Goal: Task Accomplishment & Management: Use online tool/utility

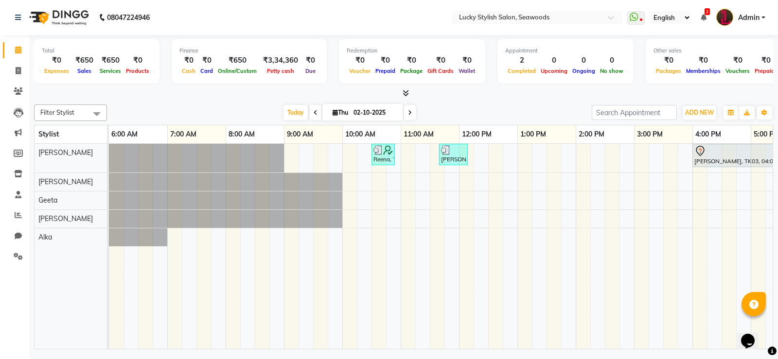
scroll to position [0, 328]
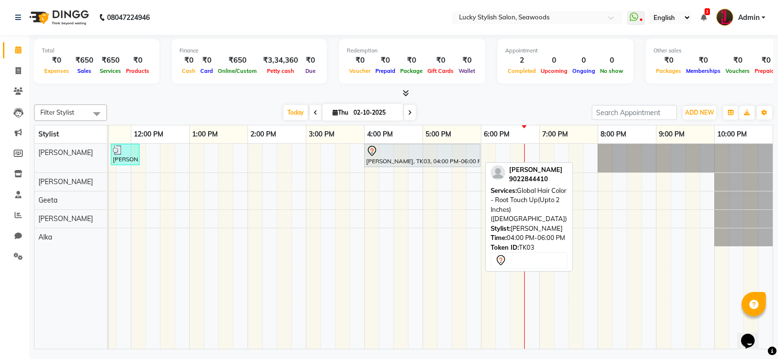
click at [462, 163] on div "[PERSON_NAME], TK03, 04:00 PM-06:00 PM, Global Hair Color - Root Touch Up(Upto …" at bounding box center [422, 155] width 114 height 20
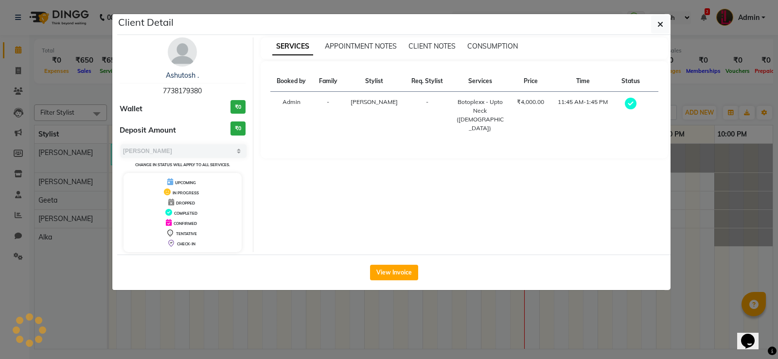
select select "7"
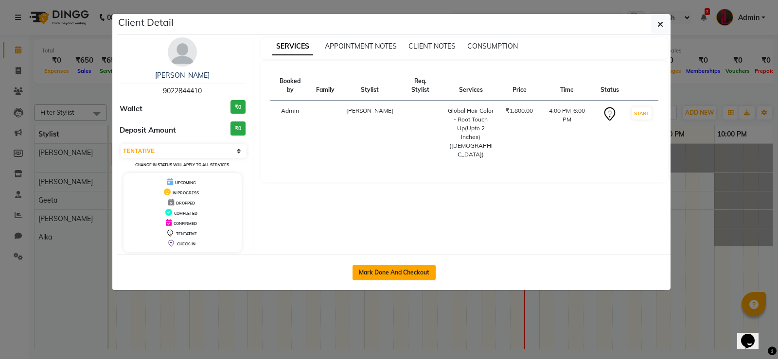
click at [416, 272] on button "Mark Done And Checkout" at bounding box center [394, 273] width 83 height 16
select select "675"
select select "service"
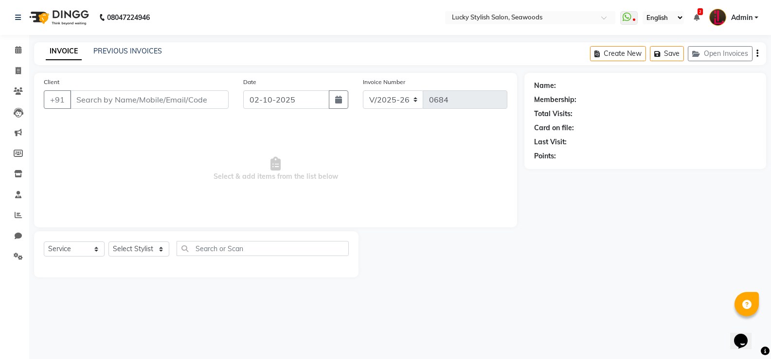
type input "9022844410"
select select "10014"
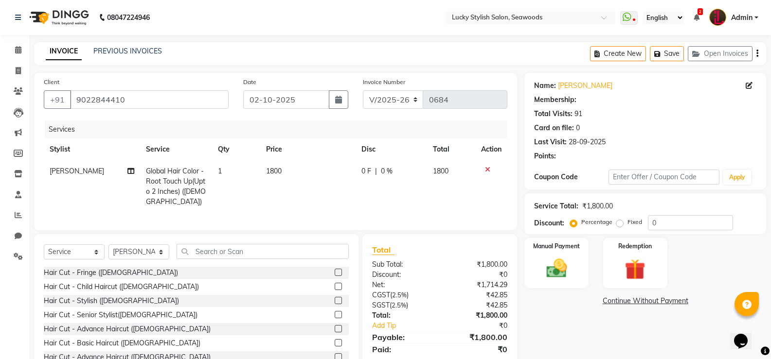
select select "1: Object"
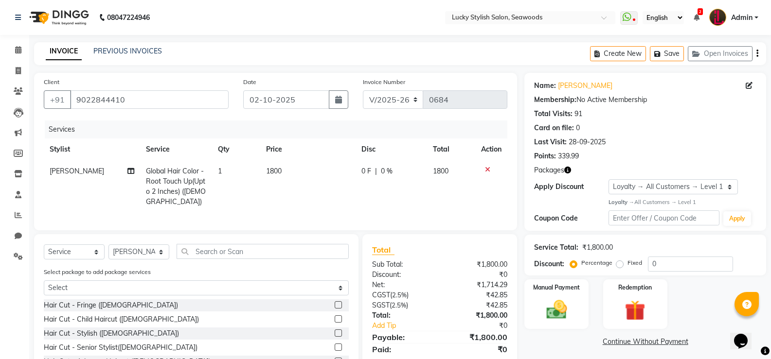
scroll to position [73, 0]
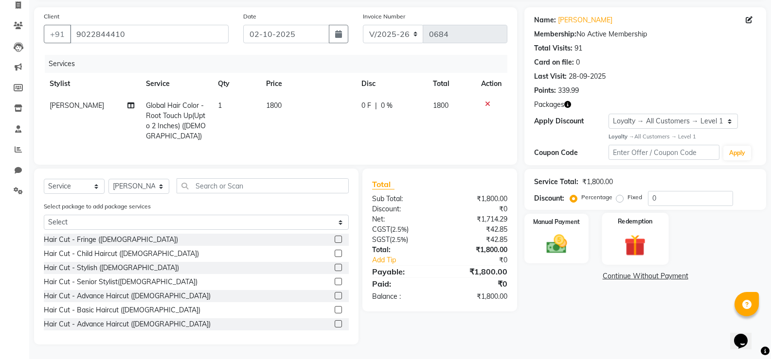
click at [646, 232] on img at bounding box center [635, 245] width 35 height 27
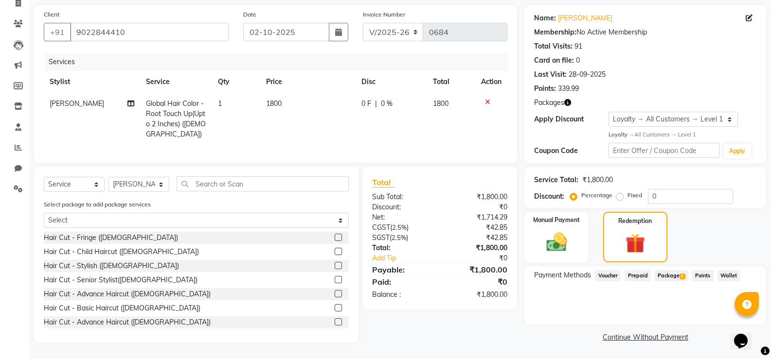
click at [675, 274] on span "Package 6" at bounding box center [672, 275] width 34 height 11
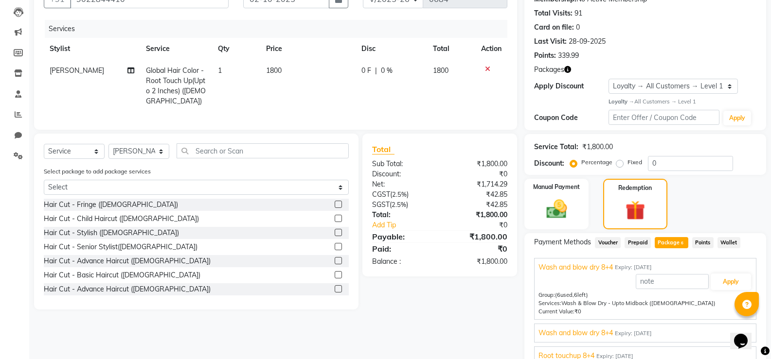
scroll to position [146, 0]
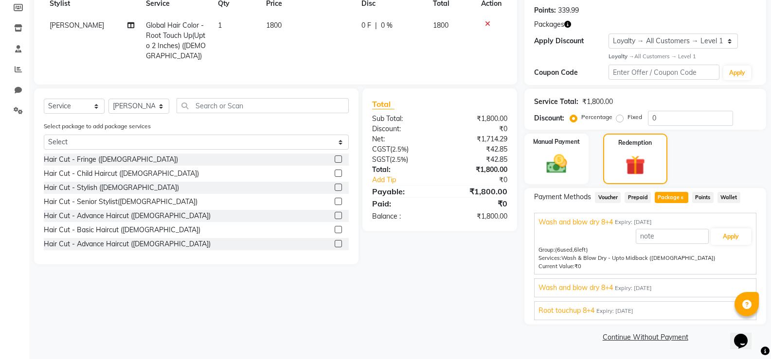
click at [649, 289] on span "Expiry: [DATE]" at bounding box center [633, 289] width 37 height 8
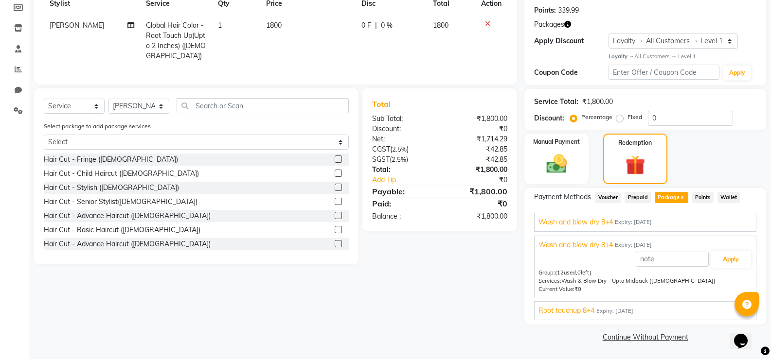
click at [607, 298] on div "Wash and blow dry 8+4 Expiry: [DATE] Apply Group: (12 used, 0 left) Services: W…" at bounding box center [645, 267] width 222 height 62
click at [605, 307] on span "Expiry: [DATE]" at bounding box center [614, 311] width 37 height 8
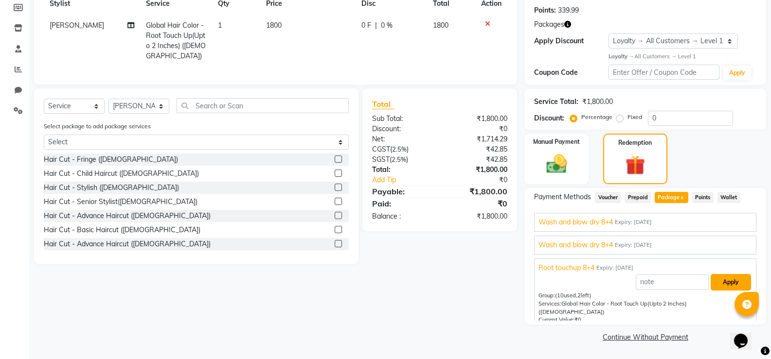
click at [727, 279] on button "Apply" at bounding box center [731, 282] width 40 height 17
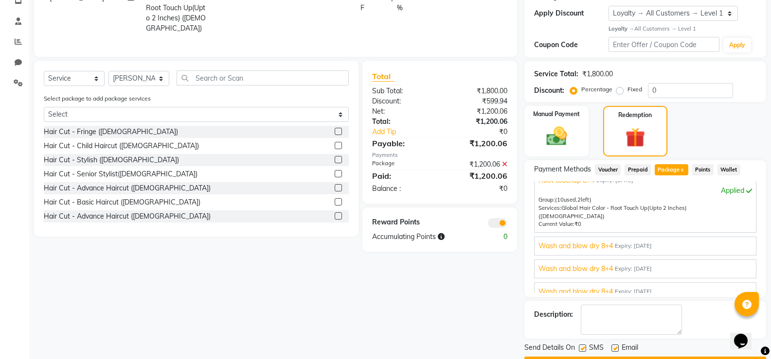
scroll to position [201, 0]
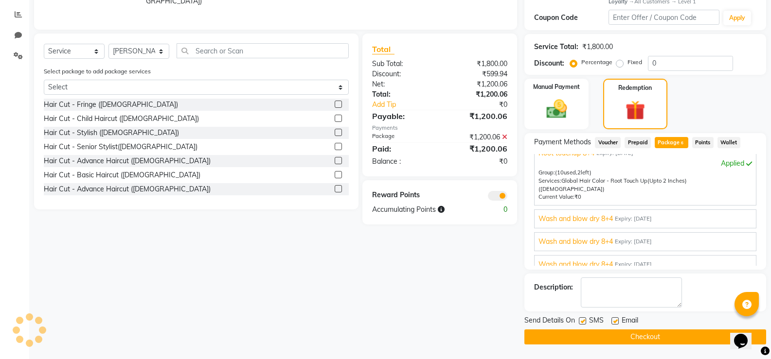
click at [642, 336] on button "Checkout" at bounding box center [645, 337] width 242 height 15
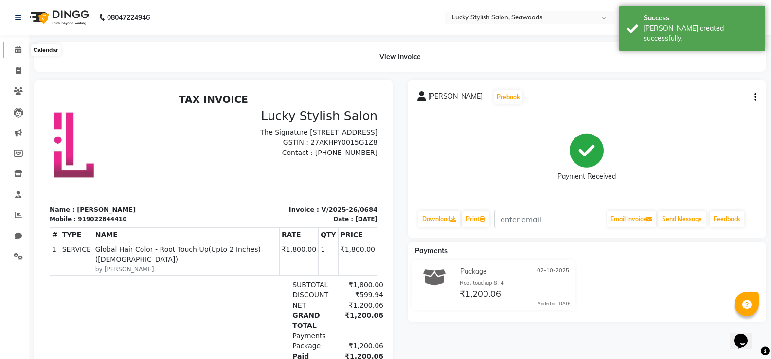
click at [18, 50] on icon at bounding box center [18, 49] width 6 height 7
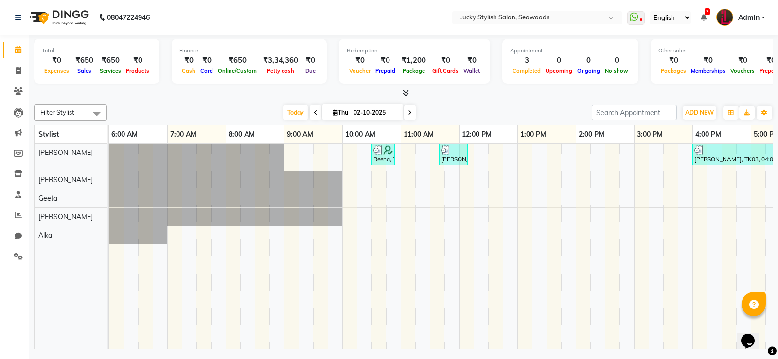
click at [27, 94] on li "Clients" at bounding box center [14, 91] width 29 height 21
click at [16, 90] on icon at bounding box center [18, 91] width 9 height 7
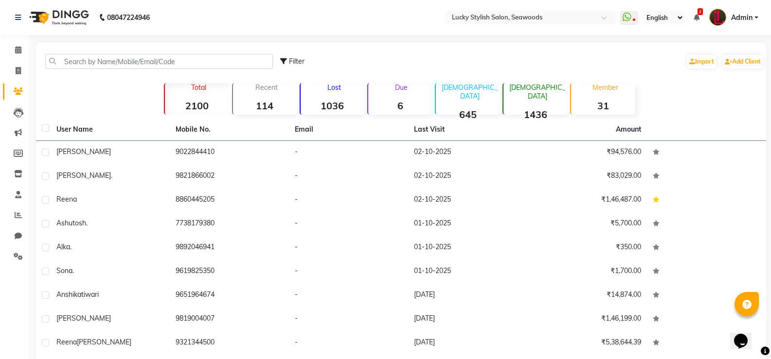
click at [159, 151] on div "[PERSON_NAME]" at bounding box center [109, 152] width 107 height 10
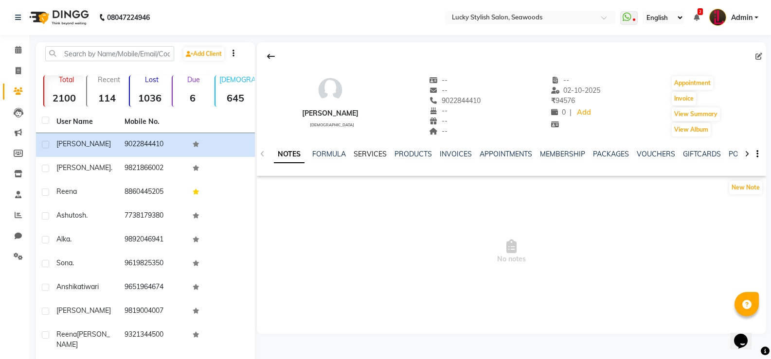
click at [375, 155] on link "SERVICES" at bounding box center [370, 154] width 33 height 9
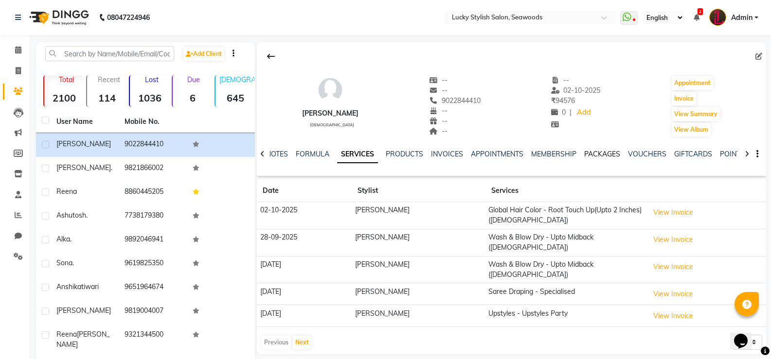
click at [602, 158] on link "PACKAGES" at bounding box center [602, 154] width 36 height 9
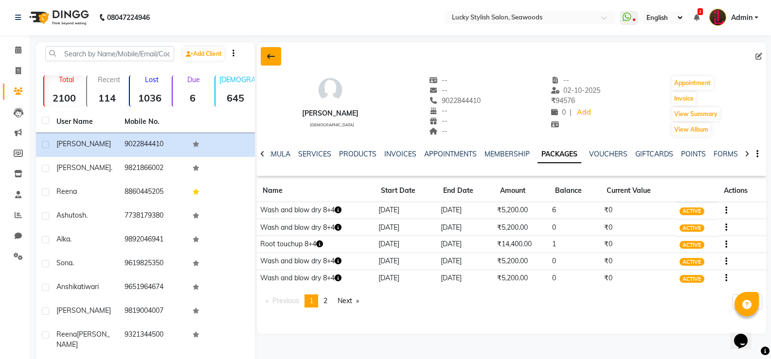
click at [275, 58] on button at bounding box center [271, 56] width 20 height 18
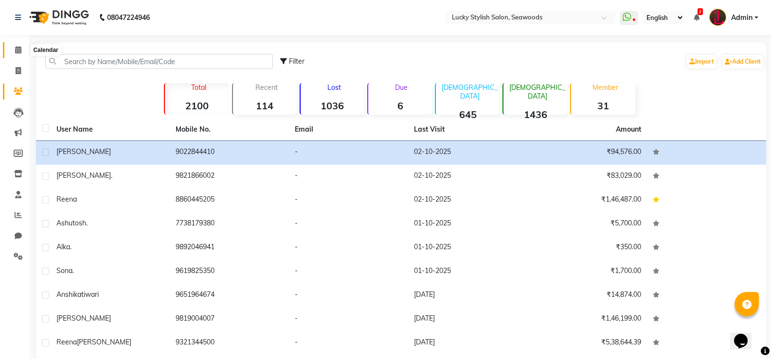
click at [11, 51] on span at bounding box center [18, 50] width 17 height 11
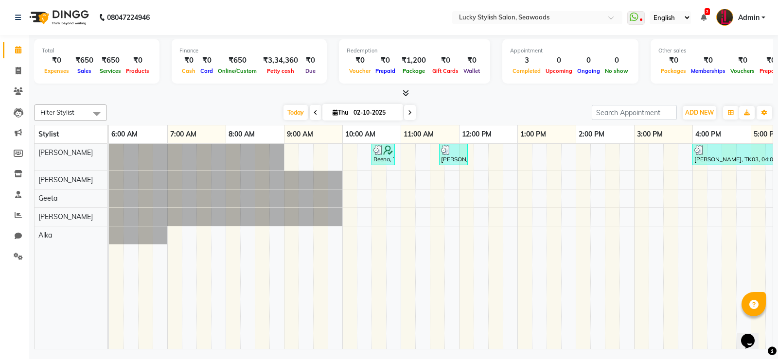
click at [403, 95] on icon at bounding box center [406, 92] width 6 height 7
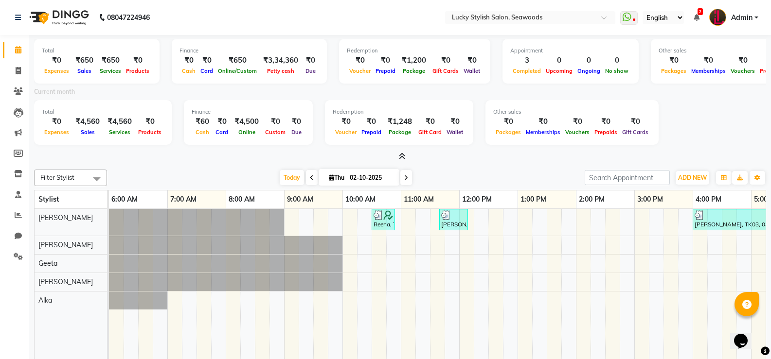
click at [403, 158] on icon at bounding box center [402, 156] width 6 height 7
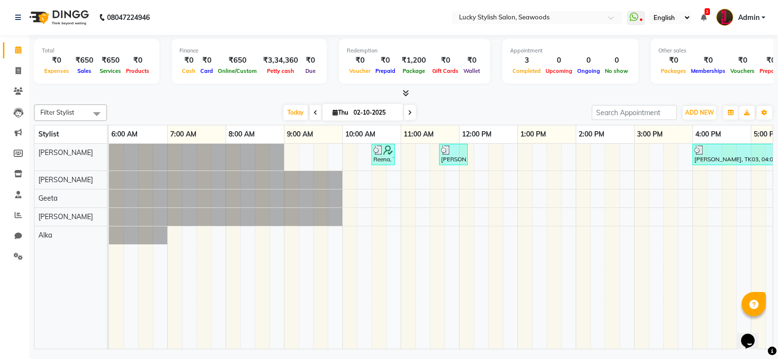
click at [405, 110] on span at bounding box center [410, 112] width 12 height 15
type input "03-10-2025"
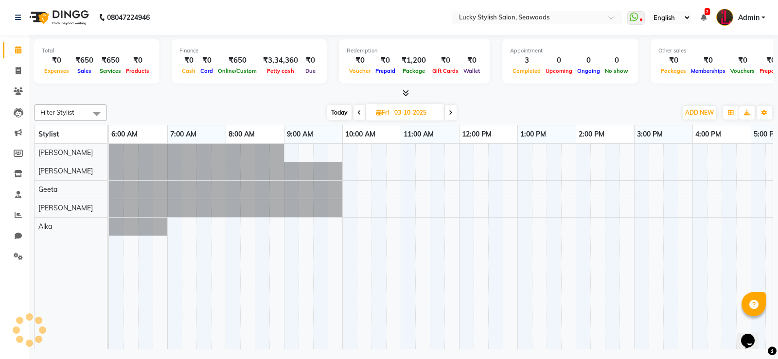
scroll to position [0, 328]
